Goal: Information Seeking & Learning: Learn about a topic

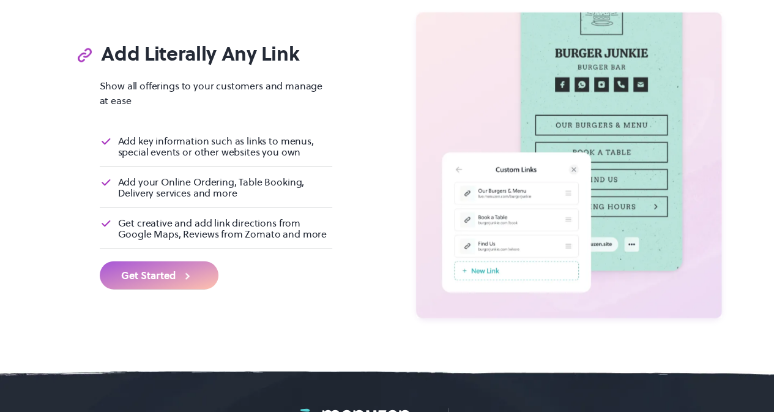
scroll to position [3895, 0]
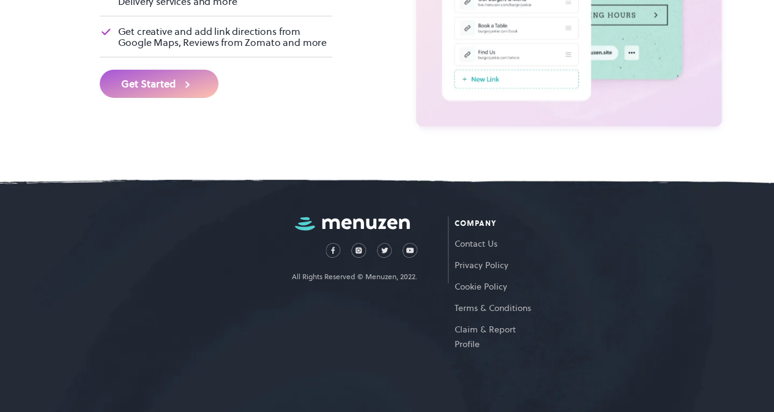
click at [348, 222] on img at bounding box center [352, 224] width 115 height 14
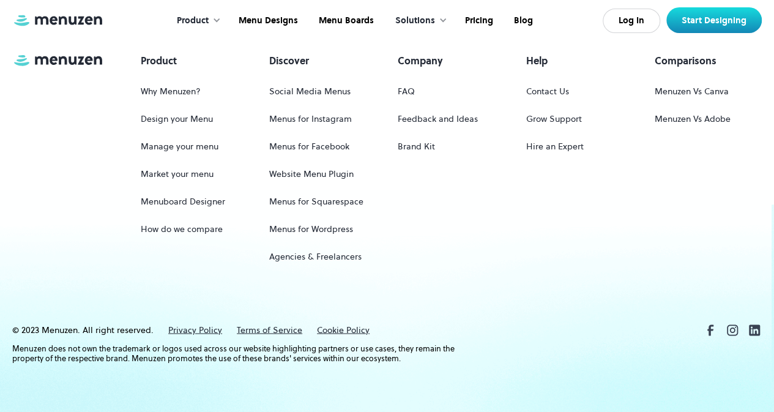
scroll to position [5780, 0]
click at [307, 206] on link "Menus for Squarespace" at bounding box center [316, 201] width 94 height 23
click at [310, 122] on link "Menus for Instagram" at bounding box center [310, 119] width 83 height 23
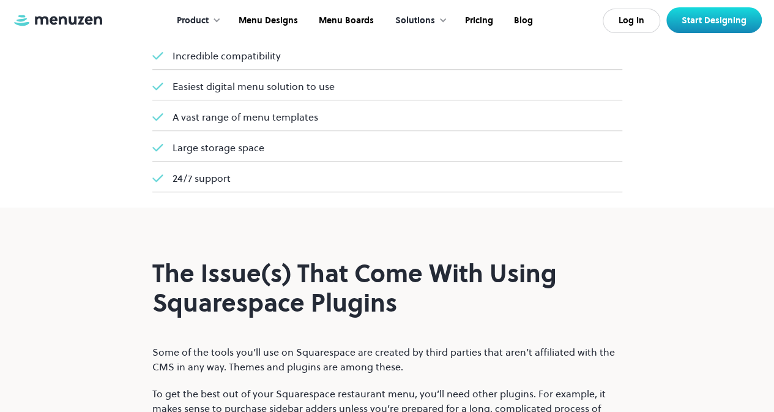
scroll to position [3000, 0]
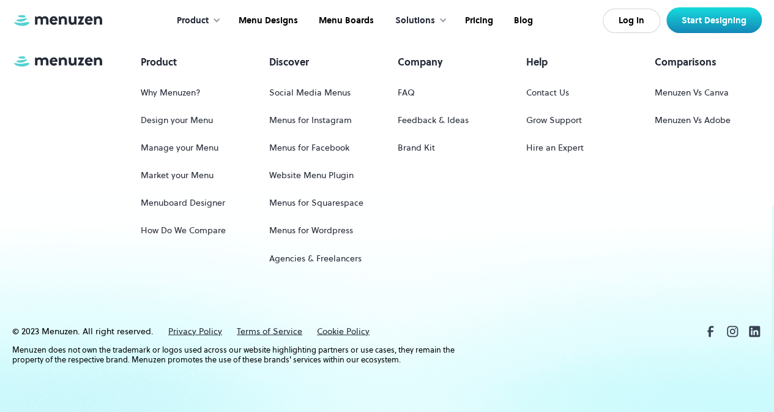
scroll to position [923, 0]
click at [218, 21] on div at bounding box center [216, 20] width 9 height 9
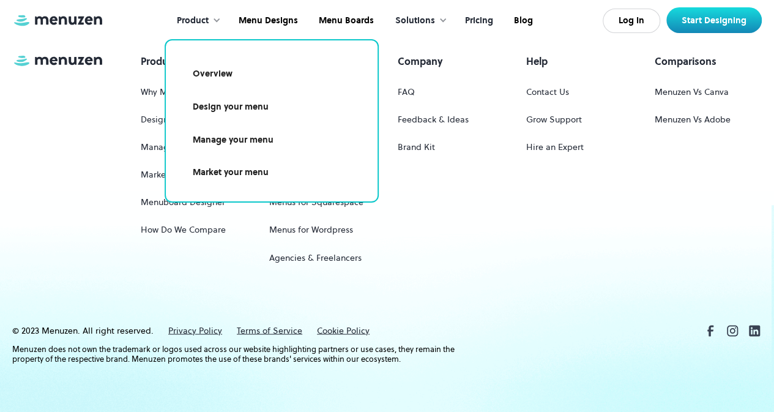
click at [475, 23] on link "Pricing" at bounding box center [477, 21] width 49 height 38
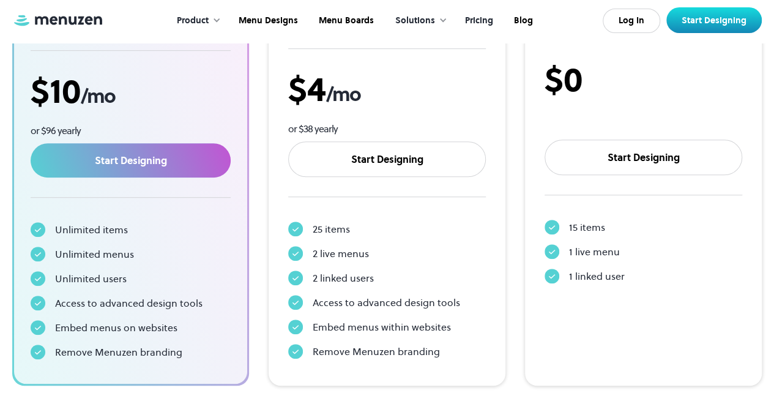
scroll to position [181, 0]
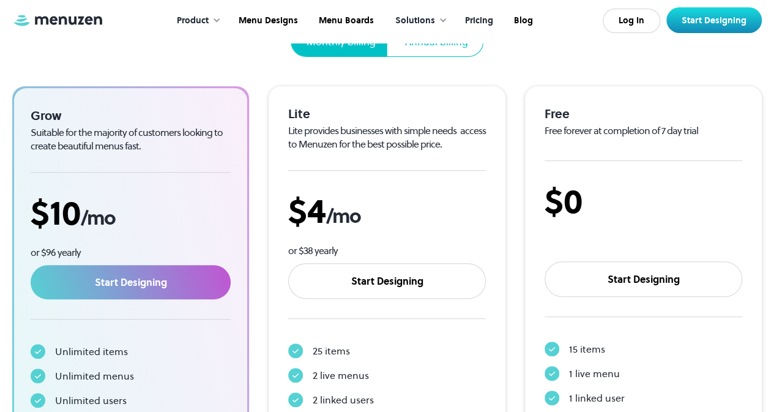
click at [422, 48] on div "Annual billing" at bounding box center [436, 41] width 63 height 15
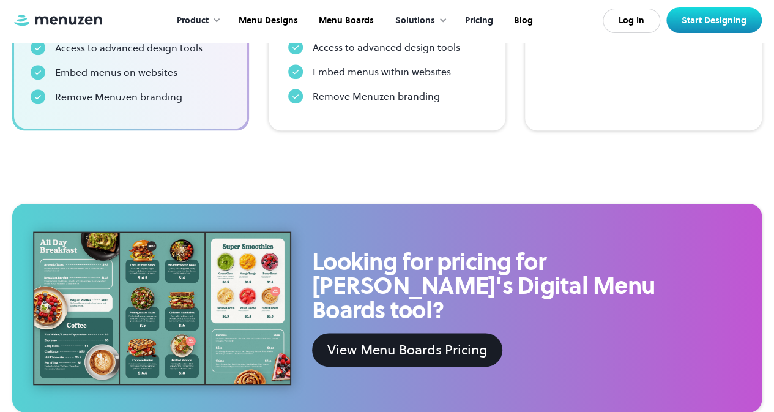
scroll to position [780, 0]
